Goal: Find specific page/section: Find specific page/section

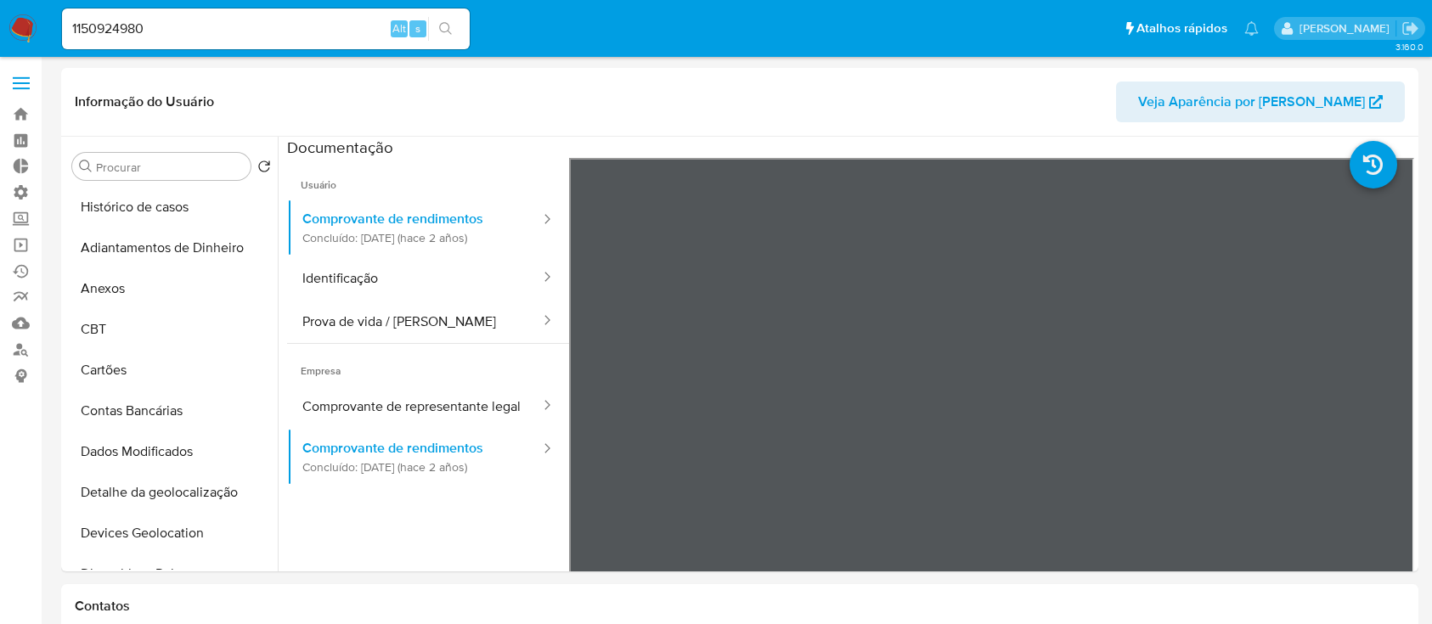
select select "10"
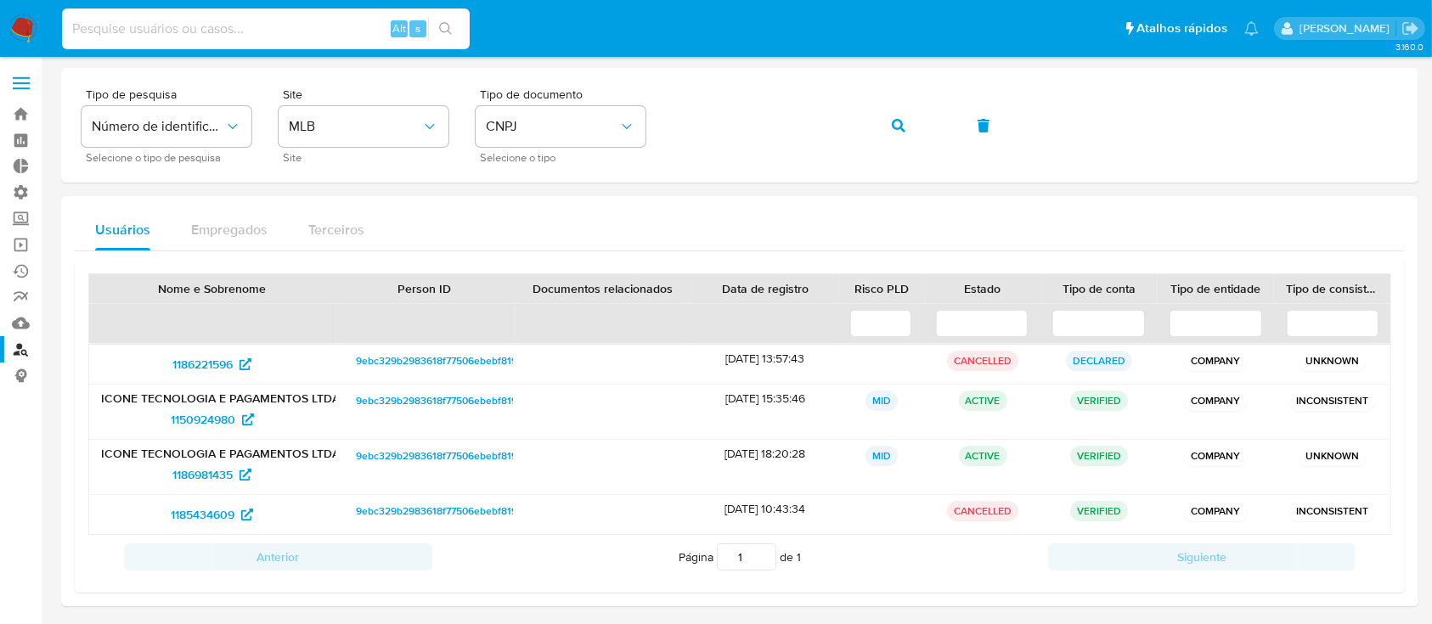
click at [278, 36] on input at bounding box center [266, 29] width 408 height 22
paste input "JpQvSBLJnvZoxDCK8FMwukjl"
type input "JpQvSBLJnvZoxDCK8FMwukjl"
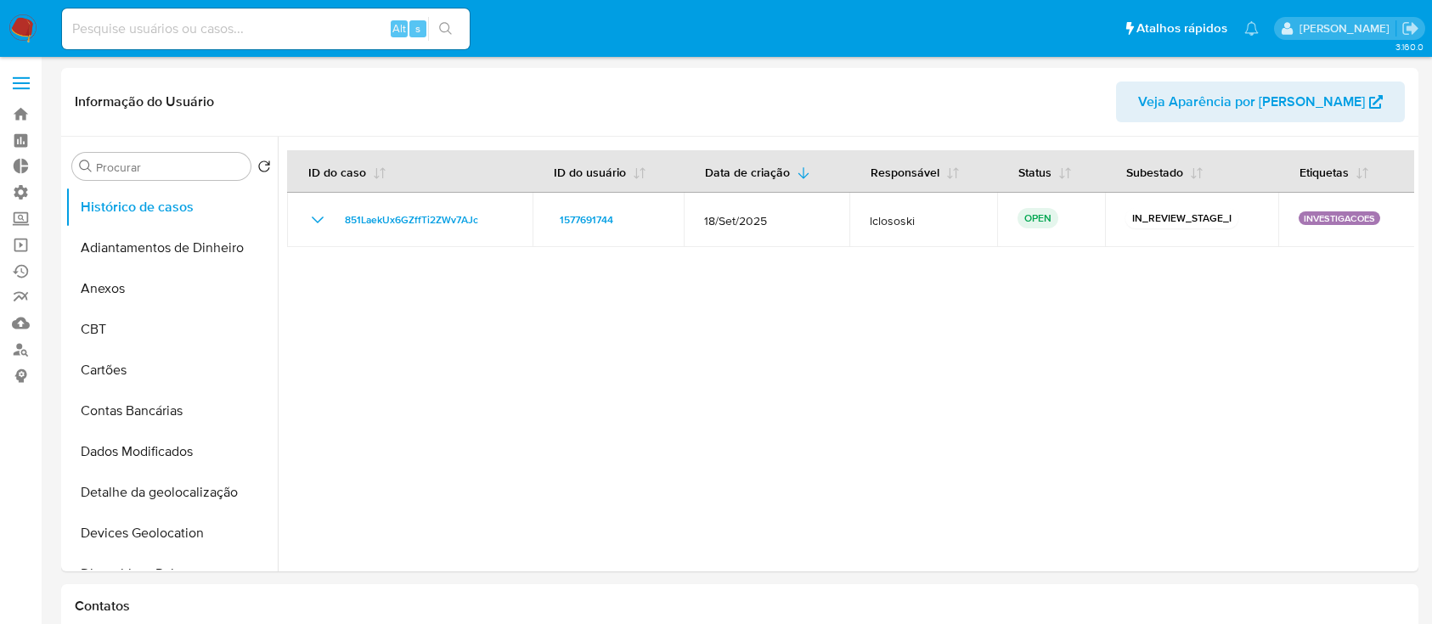
select select "10"
click at [319, 22] on input at bounding box center [266, 29] width 408 height 22
paste input "JpQvSBLJnvZoxDCK8FMwukjl"
type input "JpQvSBLJnvZoxDCK8FMwukjl"
click at [445, 27] on icon "search-icon" at bounding box center [446, 29] width 14 height 14
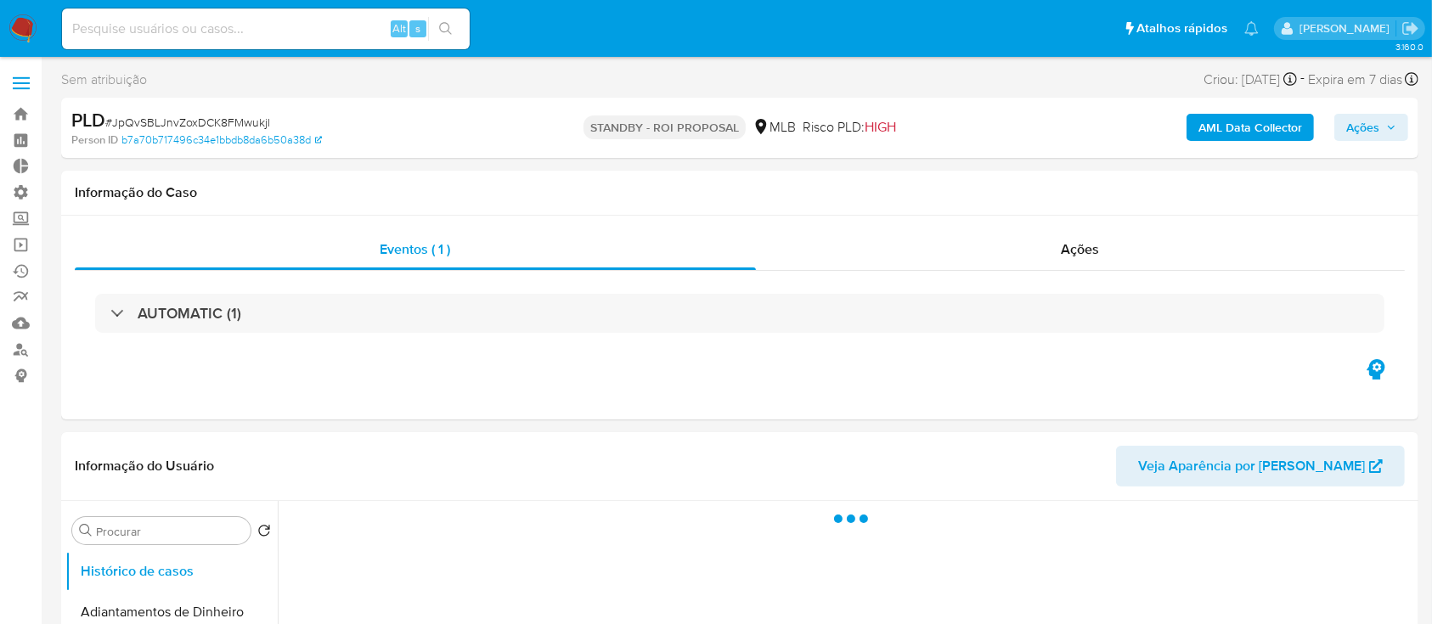
select select "10"
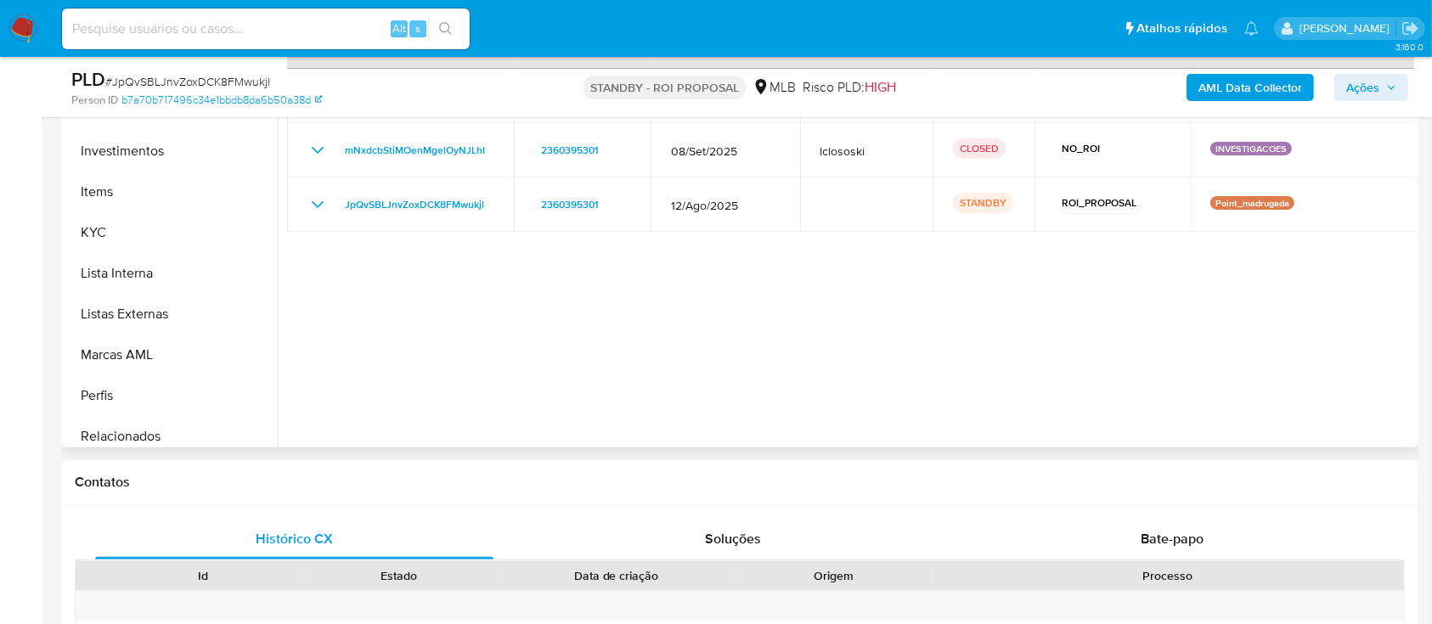
scroll to position [799, 0]
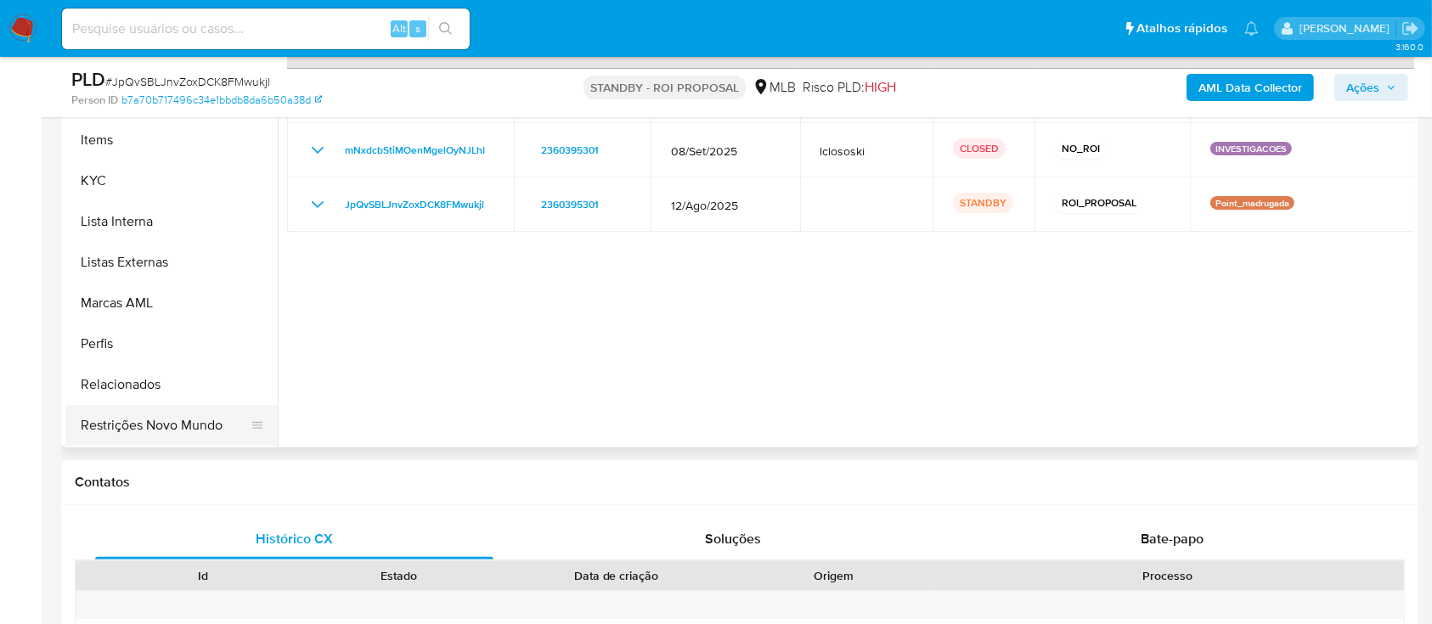
click at [178, 428] on button "Restrições Novo Mundo" at bounding box center [164, 425] width 199 height 41
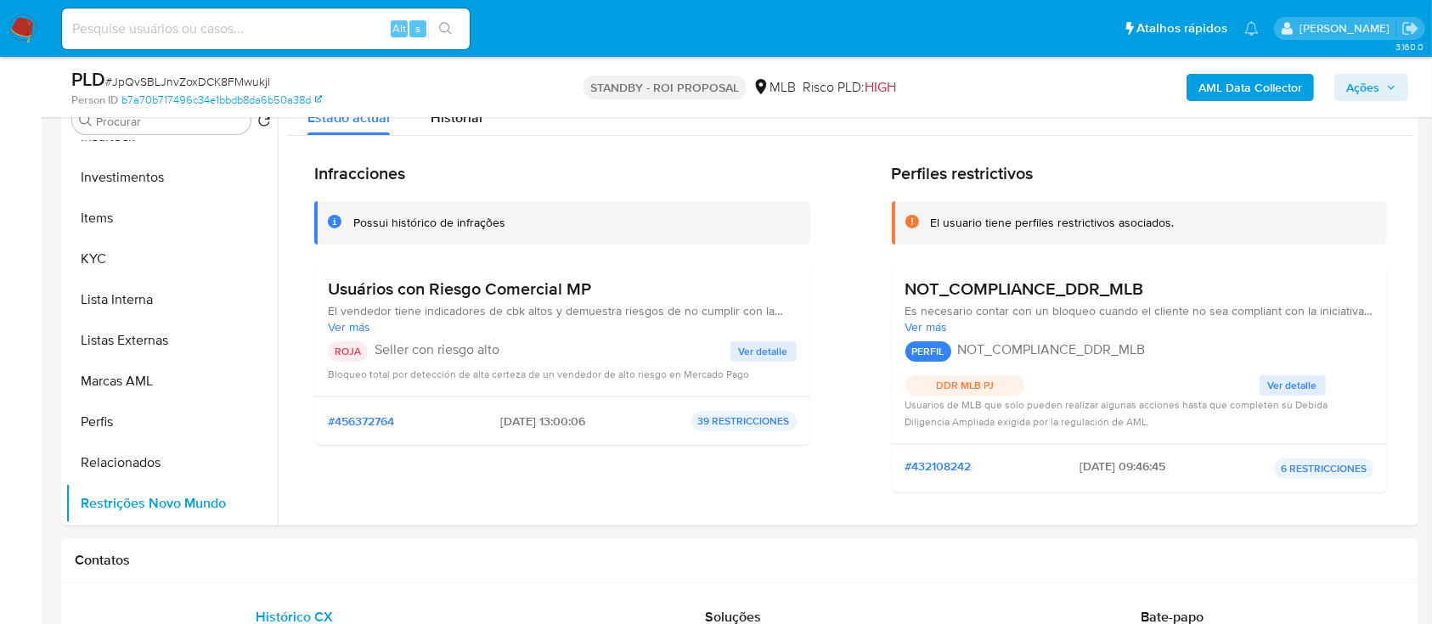
scroll to position [353, 0]
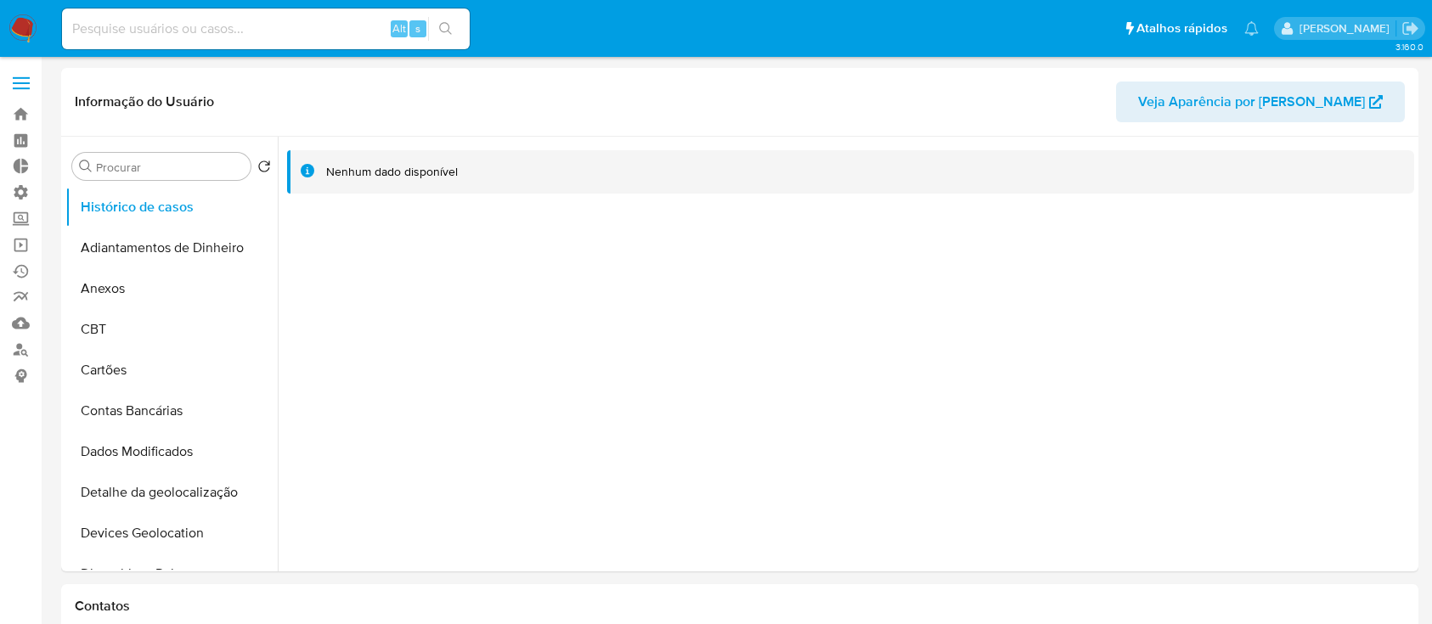
select select "10"
click at [299, 31] on input at bounding box center [266, 29] width 408 height 22
paste input "zsqmtP4FkKMeu3wfgU42N2k"
type input "zsqmtP4FkKMeu3wfgU42N2k"
click at [442, 29] on icon "search-icon" at bounding box center [446, 29] width 14 height 14
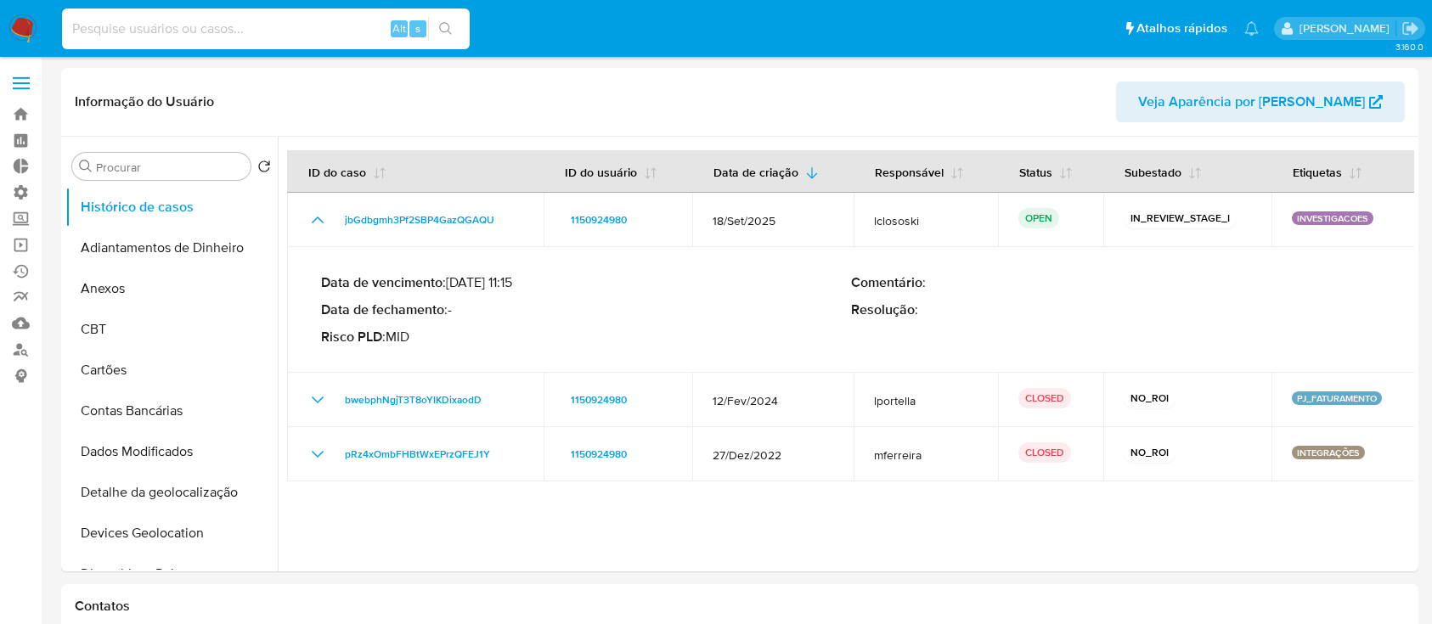
select select "10"
click at [292, 18] on input at bounding box center [266, 29] width 408 height 22
type input "6ip3Gk0qMFnrVFdatGL0TMcR"
click at [442, 22] on icon "search-icon" at bounding box center [446, 29] width 14 height 14
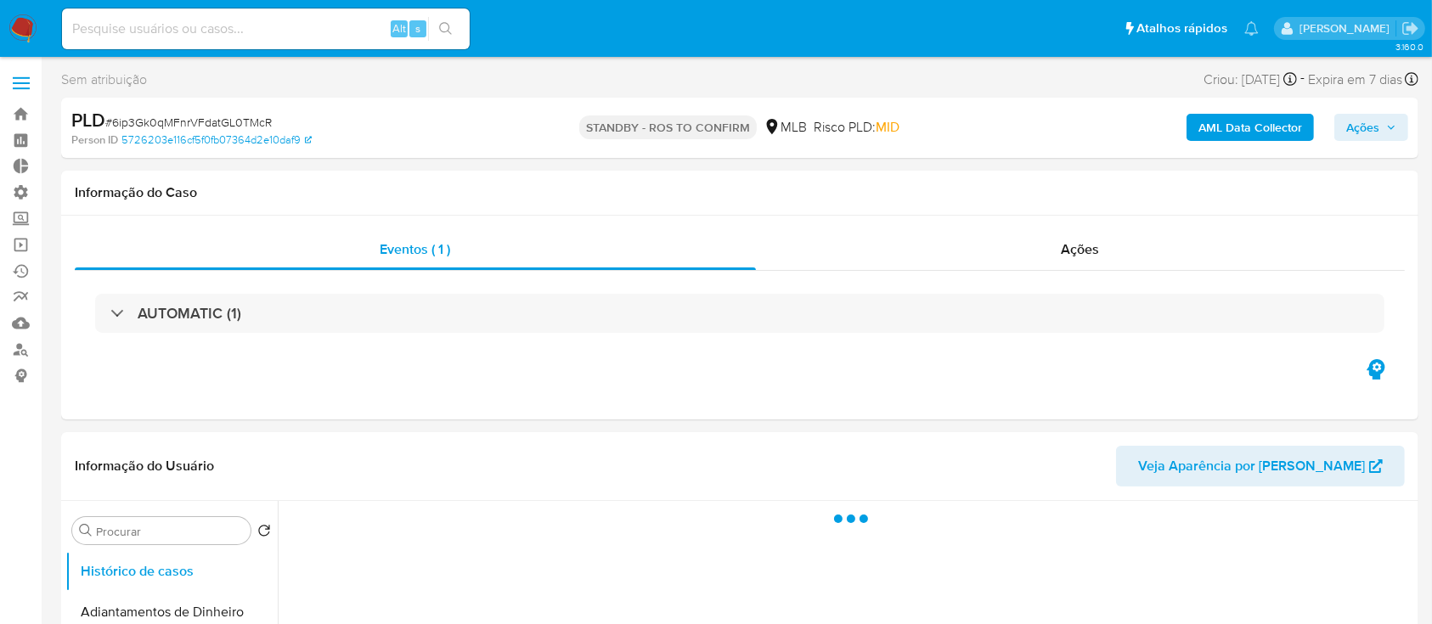
select select "10"
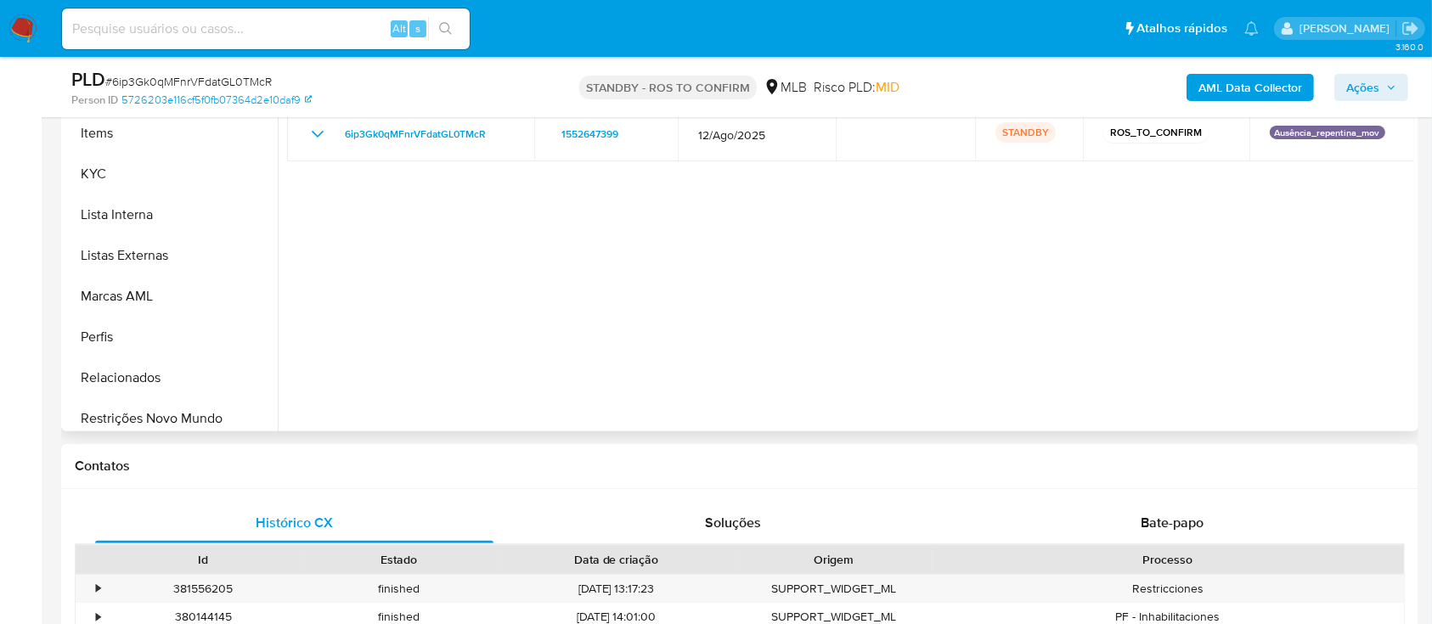
scroll to position [799, 0]
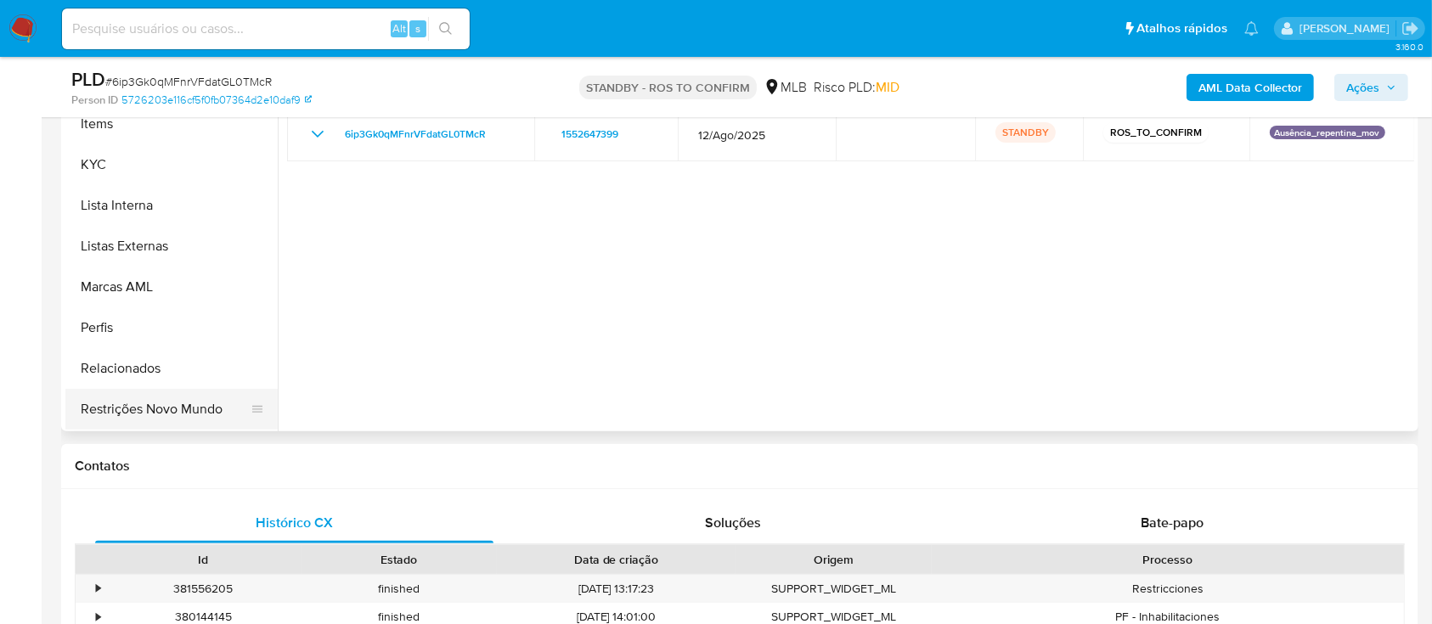
click at [158, 406] on button "Restrições Novo Mundo" at bounding box center [164, 409] width 199 height 41
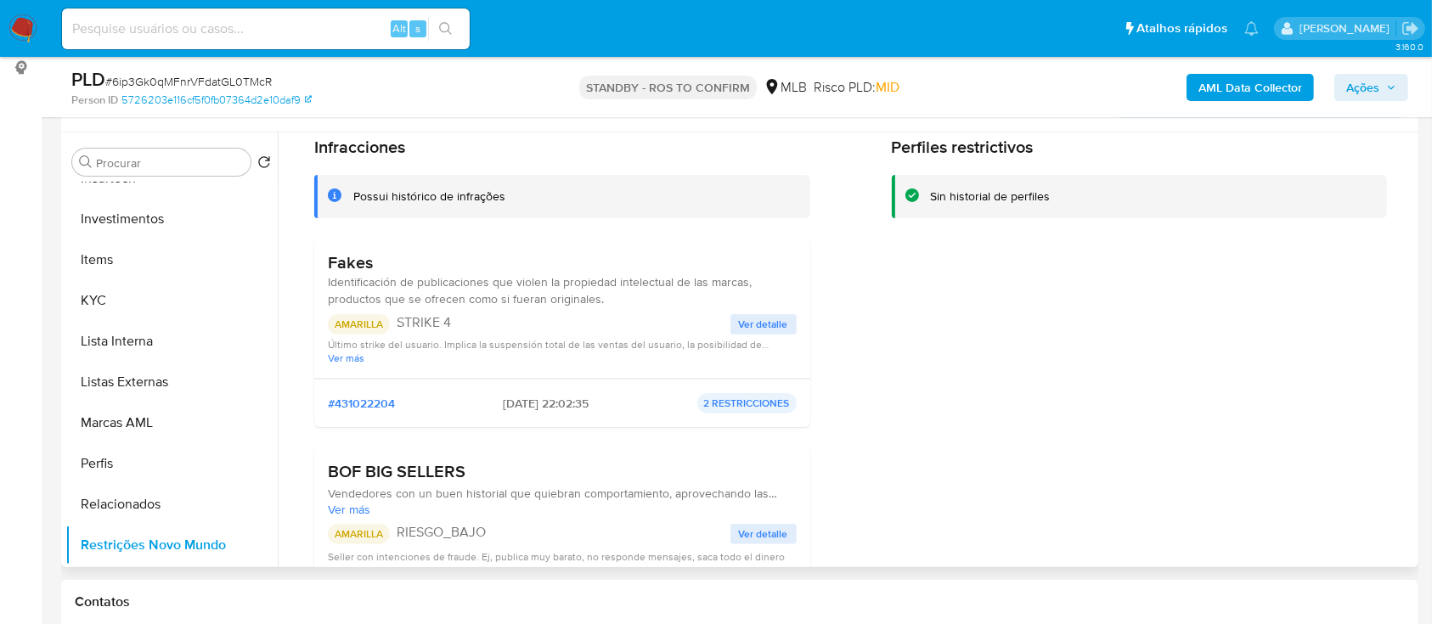
scroll to position [0, 0]
